Goal: Check status: Check status

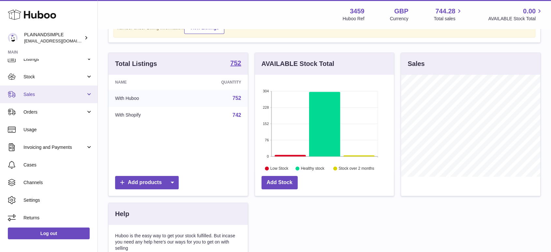
scroll to position [72, 0]
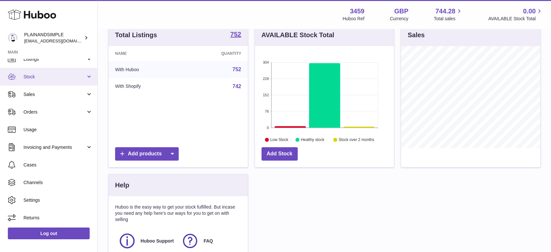
click at [35, 77] on span "Stock" at bounding box center [54, 77] width 62 height 6
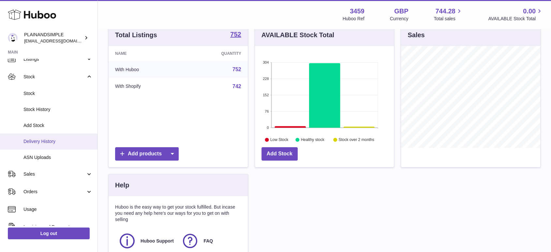
click at [47, 143] on span "Delivery History" at bounding box center [57, 141] width 69 height 6
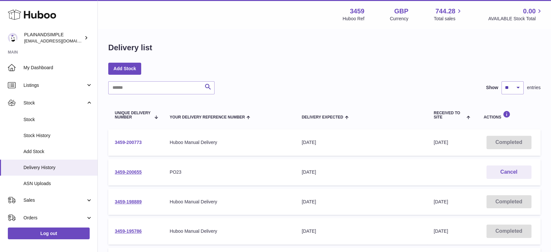
click at [129, 142] on link "3459-200773" at bounding box center [128, 142] width 27 height 5
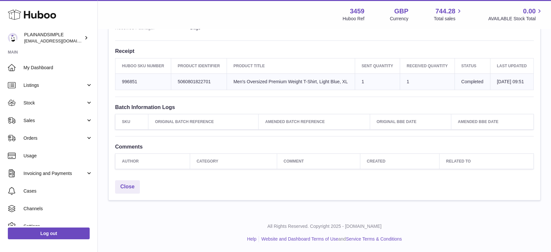
scroll to position [219, 0]
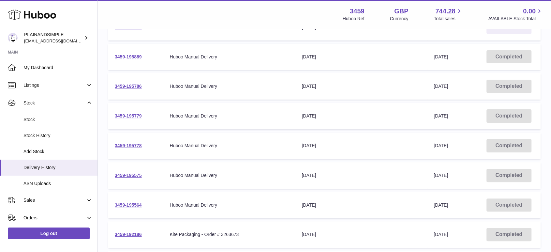
scroll to position [240, 0]
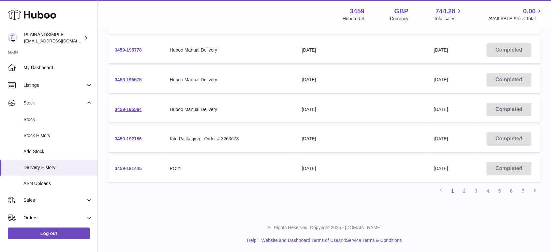
click at [123, 167] on link "3459-191445" at bounding box center [128, 168] width 27 height 5
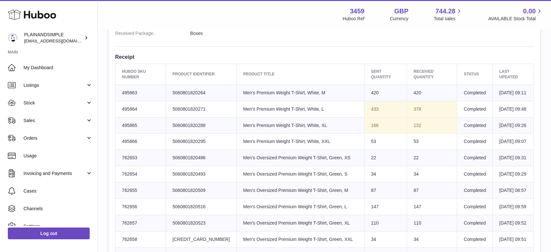
scroll to position [253, 0]
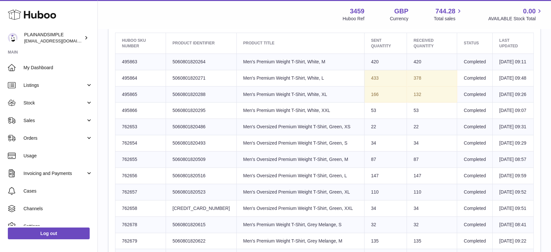
click at [194, 184] on td "Client Identifier 5060801820516" at bounding box center [201, 175] width 71 height 16
